Goal: Navigation & Orientation: Go to known website

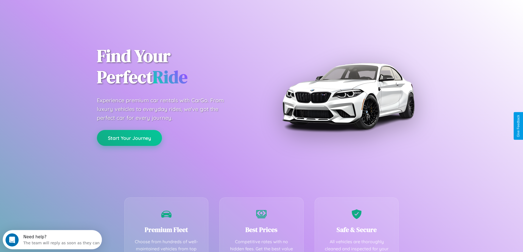
click at [129, 138] on button "Start Your Journey" at bounding box center [129, 138] width 65 height 16
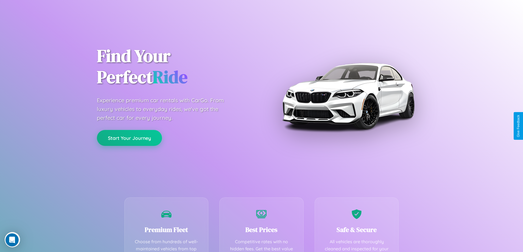
click at [129, 138] on button "Start Your Journey" at bounding box center [129, 138] width 65 height 16
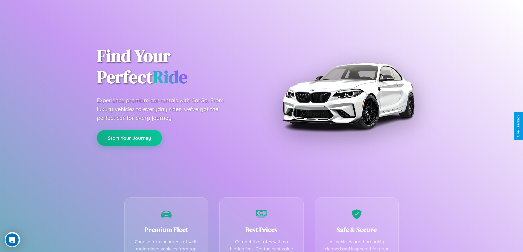
click at [129, 138] on button "Start Your Journey" at bounding box center [129, 138] width 65 height 16
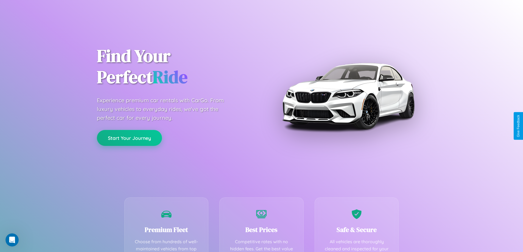
click at [129, 138] on button "Start Your Journey" at bounding box center [129, 138] width 65 height 16
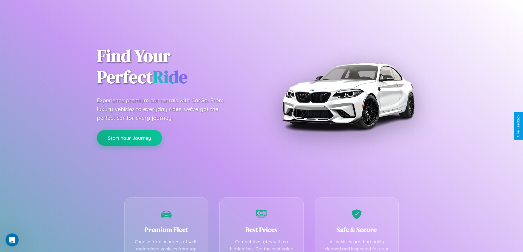
click at [129, 138] on button "Start Your Journey" at bounding box center [129, 138] width 65 height 16
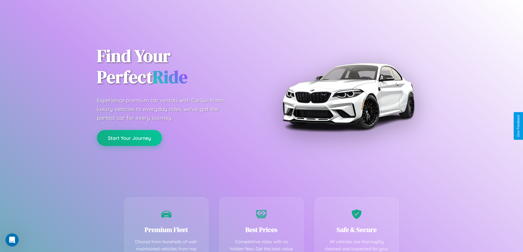
click at [129, 138] on button "Start Your Journey" at bounding box center [129, 138] width 65 height 16
